Goal: Find contact information: Find contact information

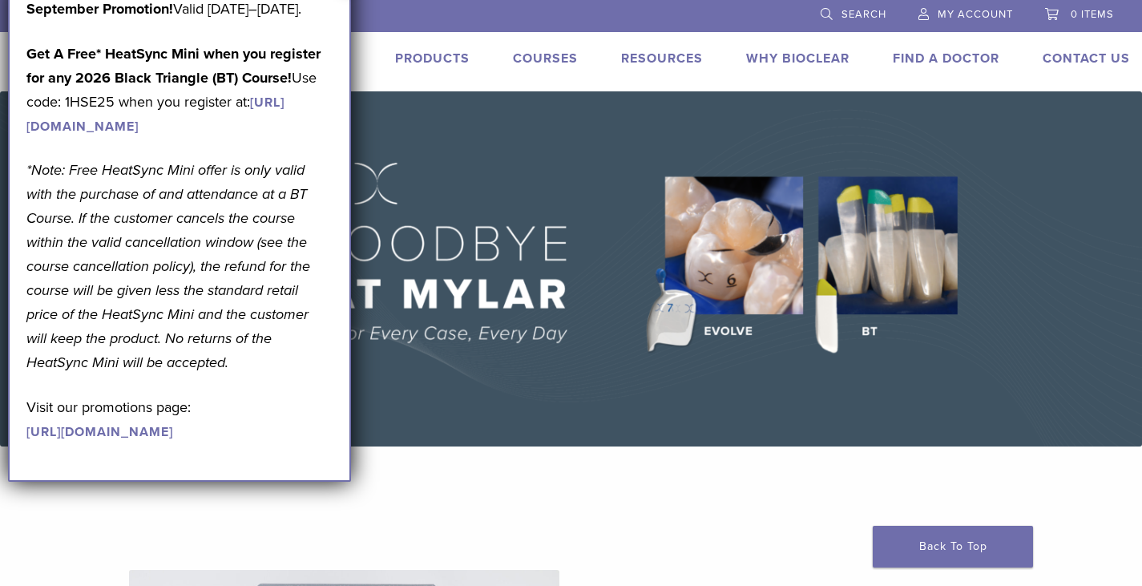
click at [338, 77] on div "September Promotion! Valid [DATE]–[DATE]. Get A Free* HeatSync Mini when you re…" at bounding box center [179, 229] width 343 height 503
click at [963, 15] on span "My Account" at bounding box center [975, 14] width 75 height 13
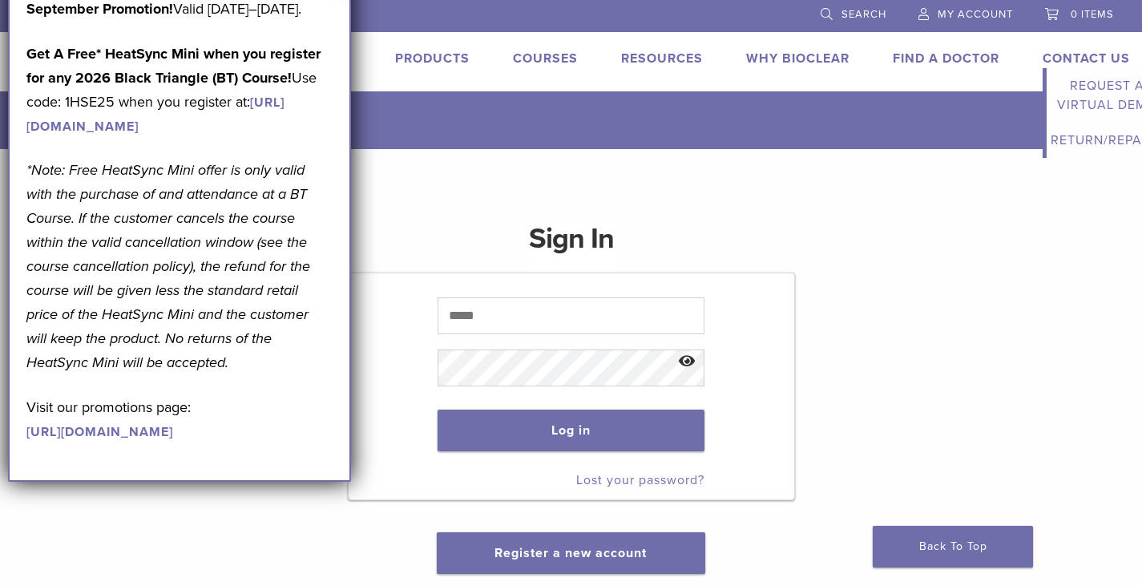
click at [1075, 61] on link "Contact Us" at bounding box center [1086, 58] width 87 height 16
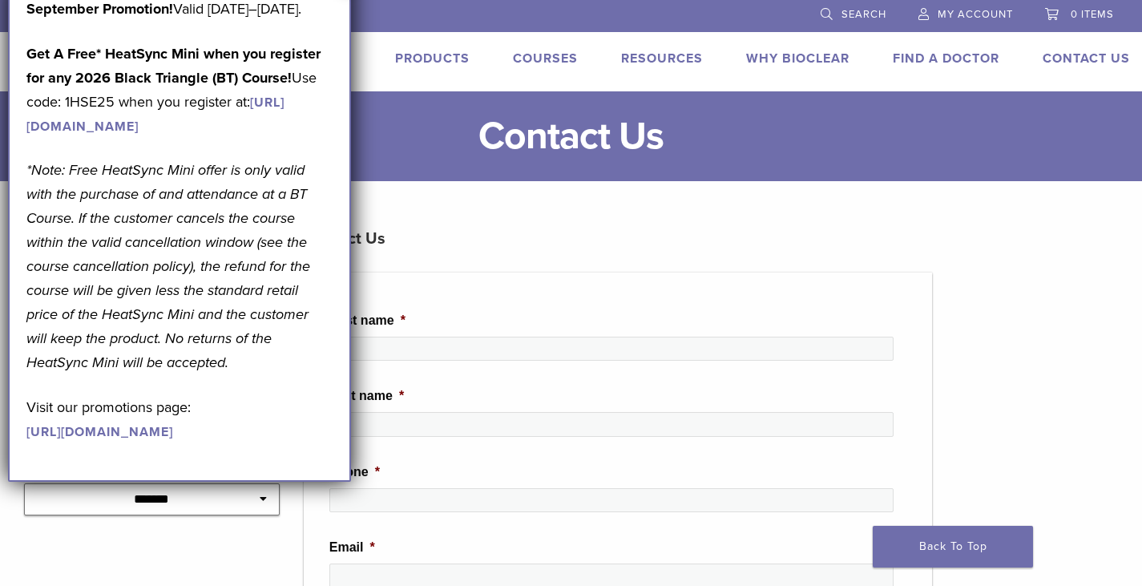
click at [325, 21] on p "September Promotion! Valid September 1–30, 2025." at bounding box center [179, 9] width 306 height 24
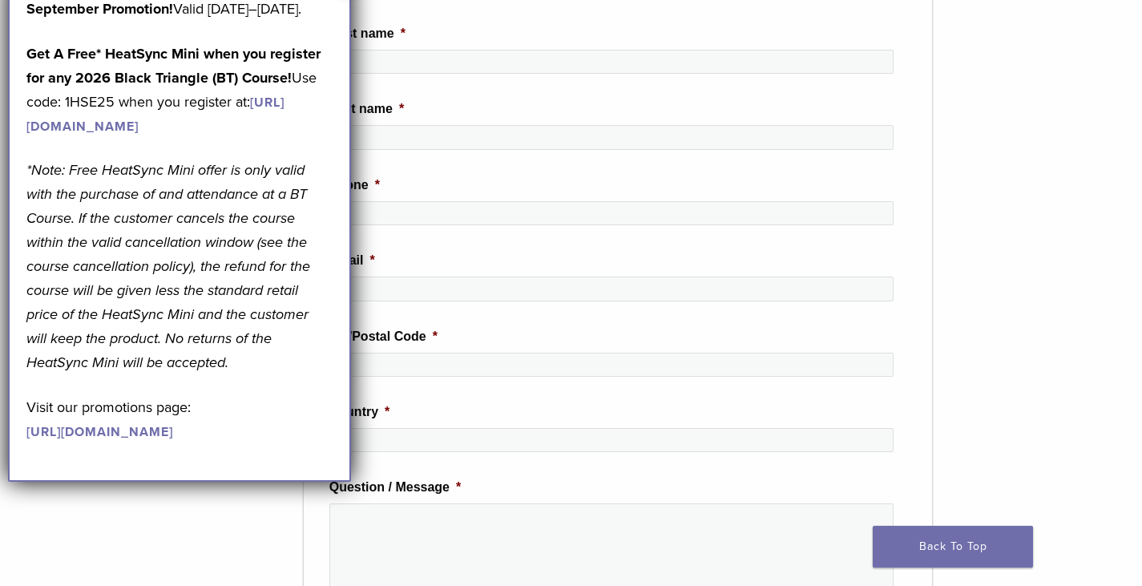
scroll to position [321, 0]
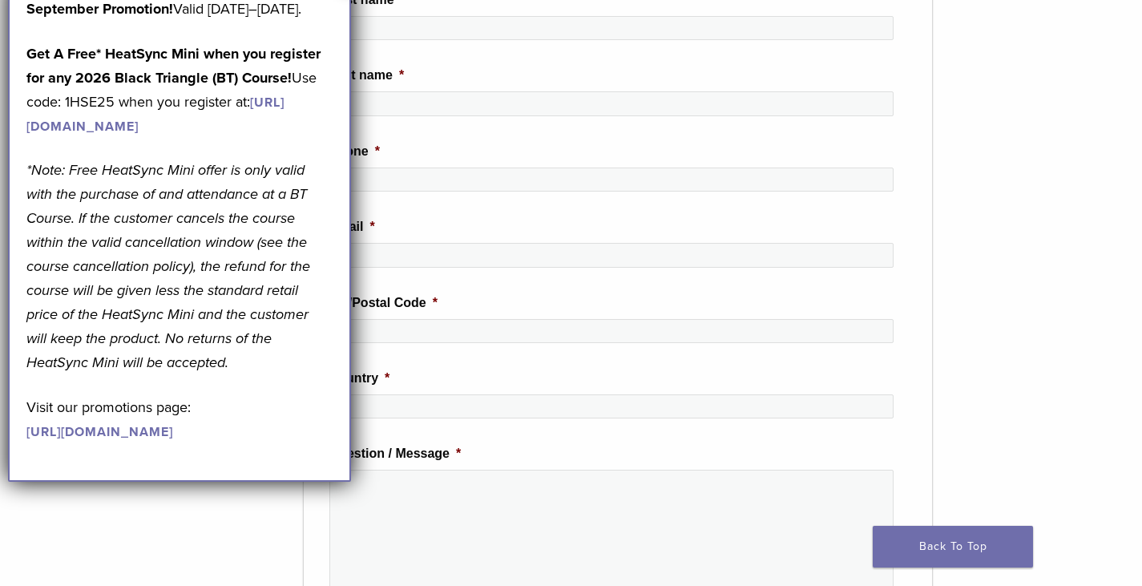
click at [1048, 431] on div "**********" at bounding box center [571, 398] width 1142 height 1024
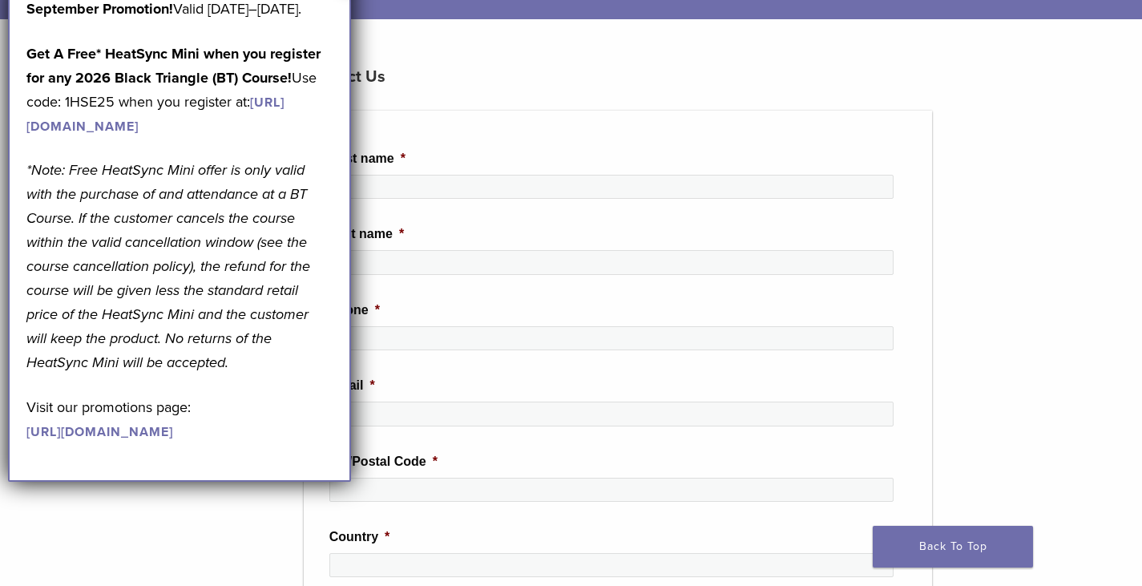
scroll to position [160, 0]
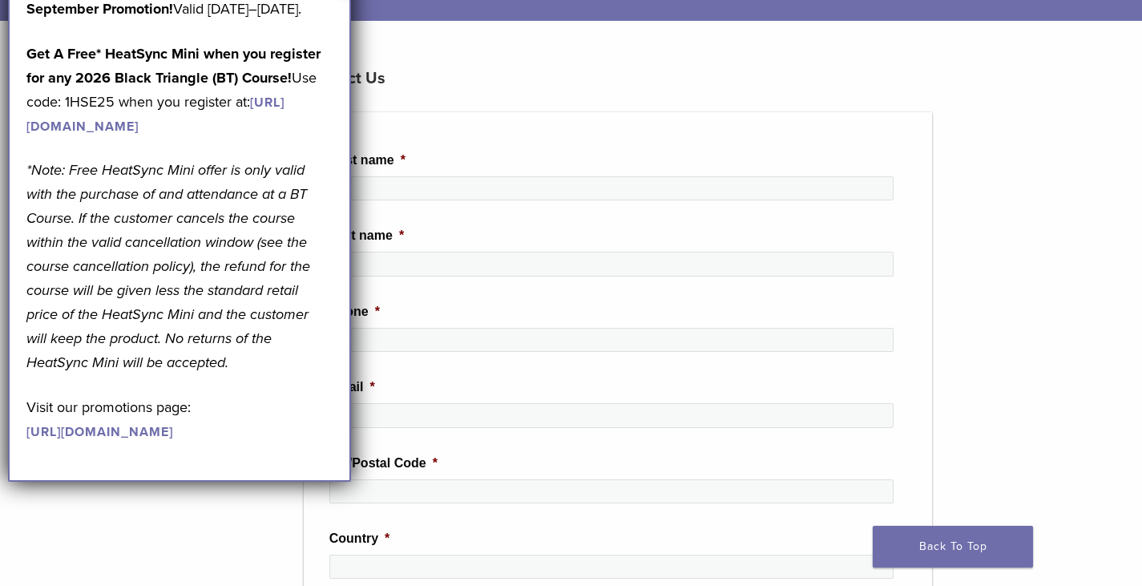
click at [313, 482] on div "September Promotion! Valid September 1–30, 2025. Get A Free* HeatSync Mini when…" at bounding box center [179, 229] width 343 height 503
click at [167, 443] on p "Visit our promotions page: https://pages.bioclearmatrix.com/Bioclear-Product-Pr…" at bounding box center [179, 419] width 306 height 48
click at [173, 440] on link "[URL][DOMAIN_NAME]" at bounding box center [99, 432] width 147 height 16
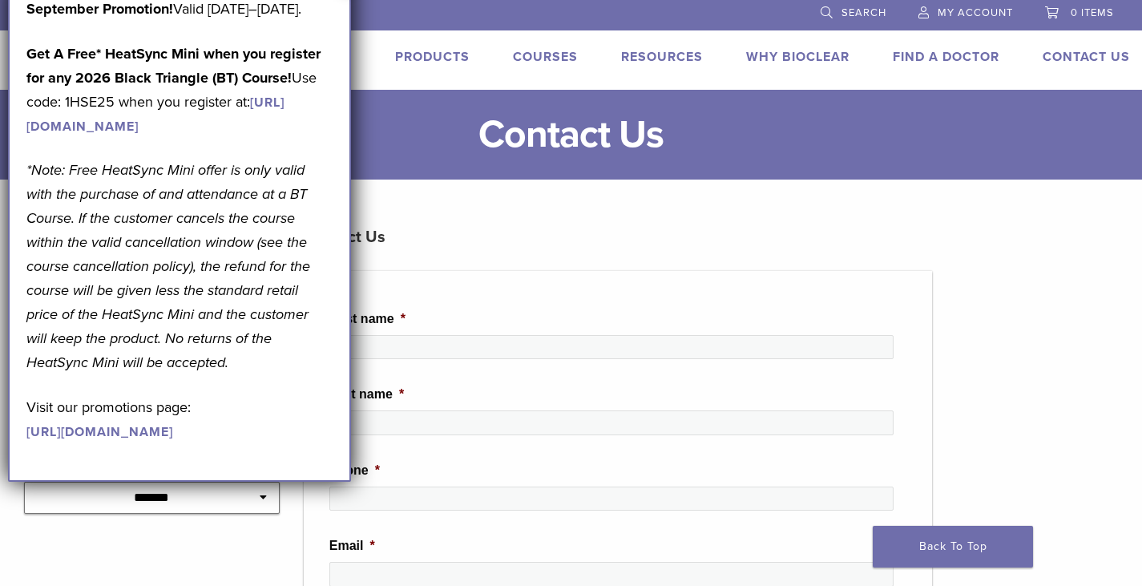
scroll to position [0, 0]
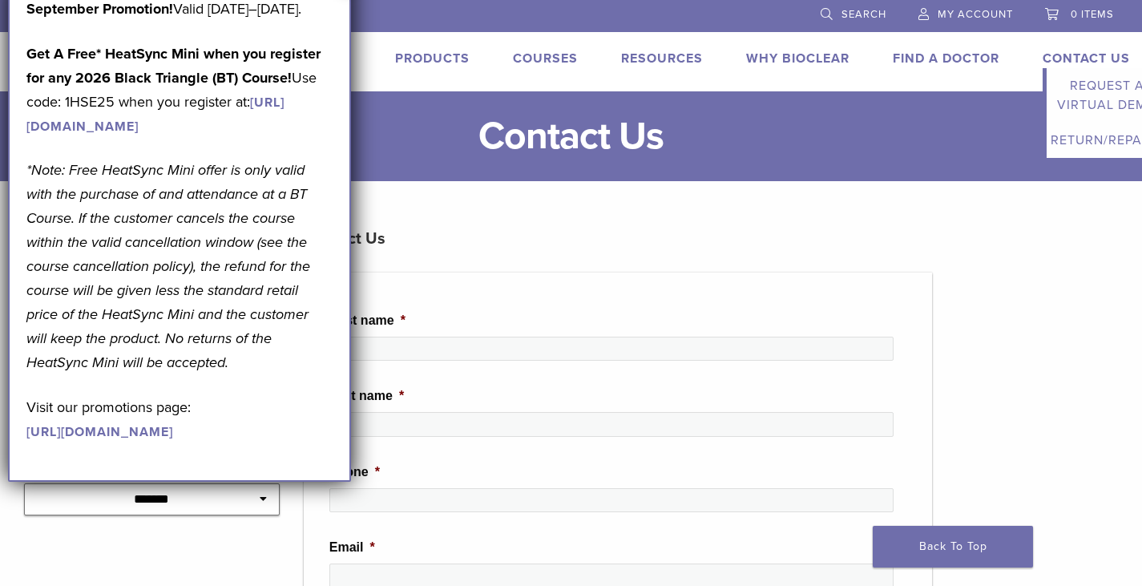
click at [1061, 56] on link "Contact Us" at bounding box center [1086, 58] width 87 height 16
click at [1100, 62] on link "Contact Us" at bounding box center [1086, 58] width 87 height 16
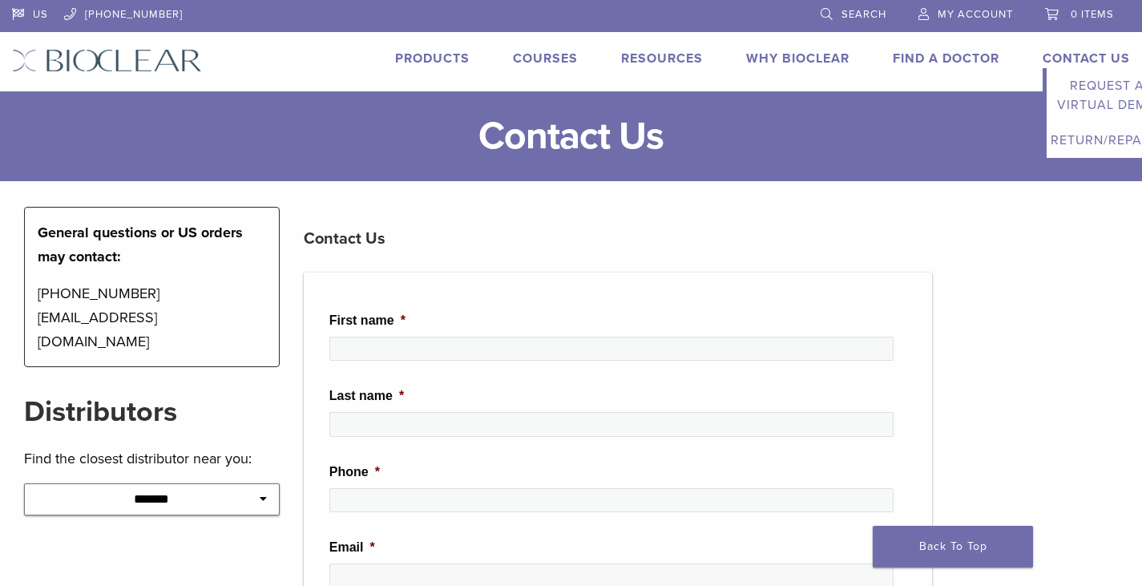
click at [1100, 57] on link "Contact Us" at bounding box center [1086, 58] width 87 height 16
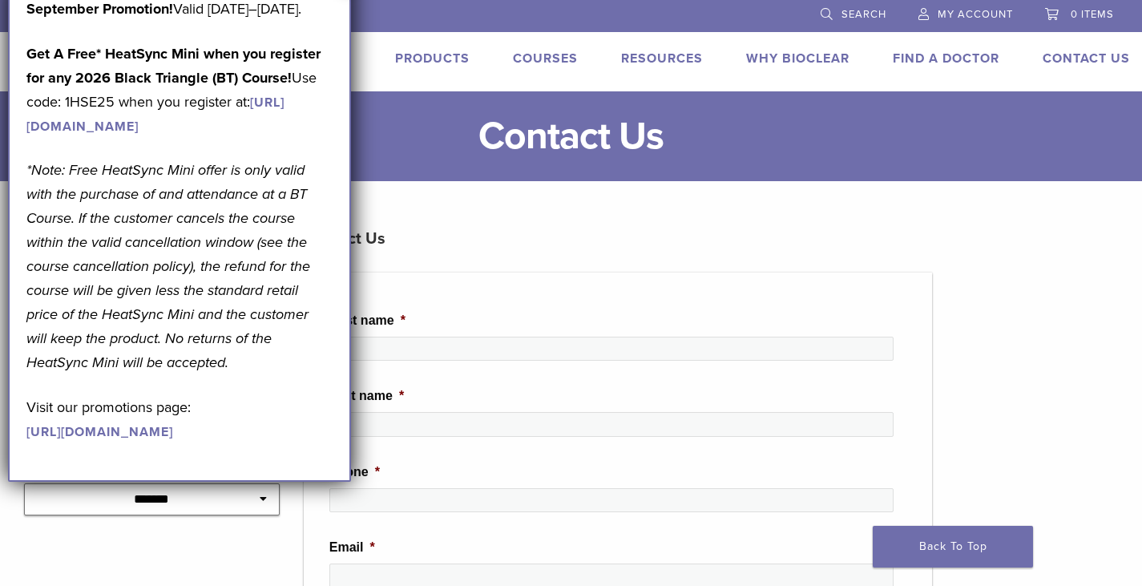
click at [1100, 57] on link "Contact Us" at bounding box center [1086, 58] width 87 height 16
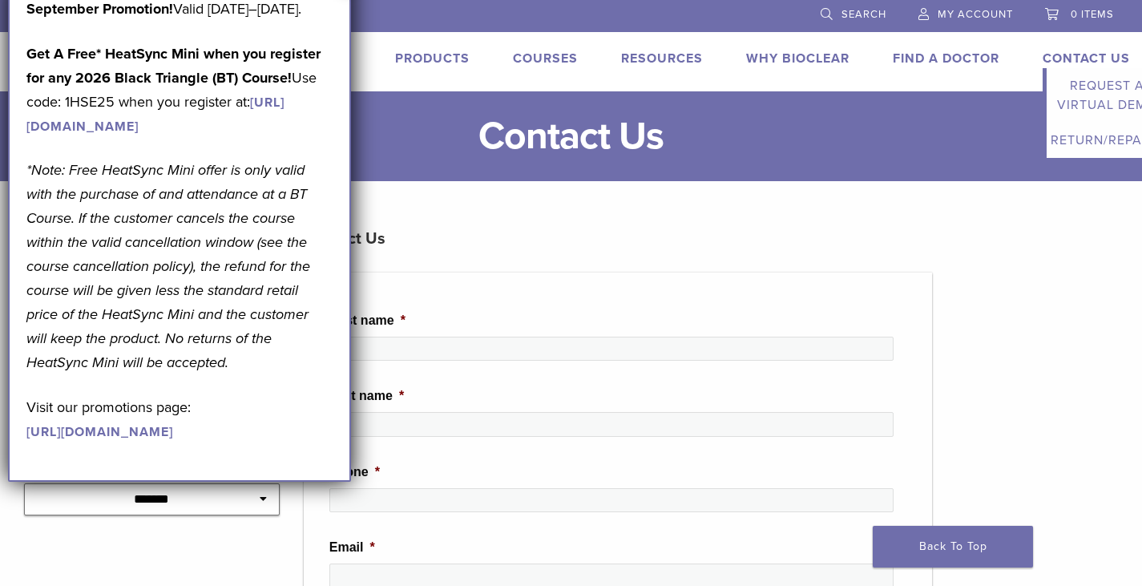
click at [1060, 60] on link "Contact Us" at bounding box center [1086, 58] width 87 height 16
